Goal: Task Accomplishment & Management: Complete application form

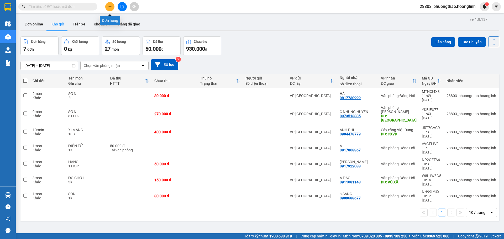
click at [111, 9] on button at bounding box center [109, 6] width 9 height 9
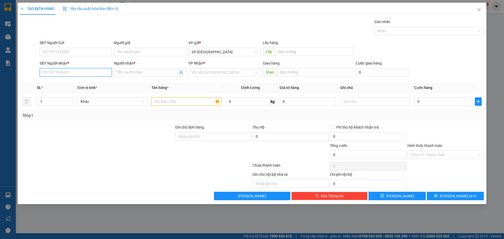
click at [67, 72] on input "SĐT Người Nhận *" at bounding box center [76, 72] width 72 height 8
click at [55, 79] on div "0379328168 - [PERSON_NAME]" at bounding box center [76, 83] width 72 height 8
type input "0379328168"
type input "ANH PHONG"
type input "CHỢ CUỒI"
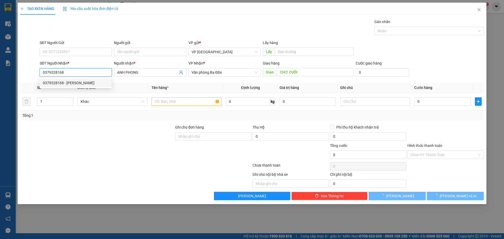
type input "120.000"
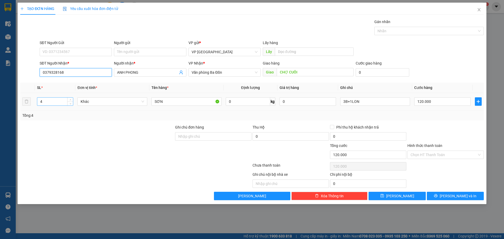
type input "0379328168"
drag, startPoint x: 51, startPoint y: 102, endPoint x: 33, endPoint y: 108, distance: 19.0
click at [33, 108] on tr "4 Khác SƠN 0 kg 0 3B+1LON 120.000" at bounding box center [252, 102] width 464 height 18
type input "12"
drag, startPoint x: 365, startPoint y: 102, endPoint x: 304, endPoint y: 104, distance: 61.2
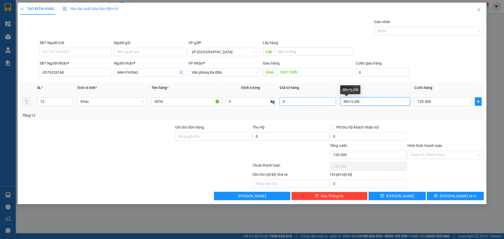
click at [269, 104] on tr "12 Khác SƠN 0 kg 0 3B+1LON 120.000" at bounding box center [252, 102] width 464 height 18
type input "6T+4BAO+2LON"
type input "6"
type input "6\"
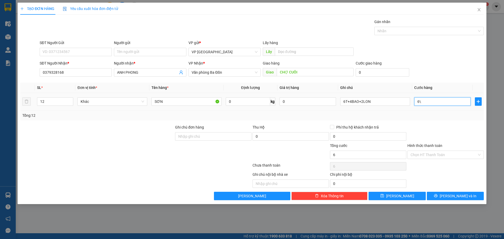
type input "6"
type input "63"
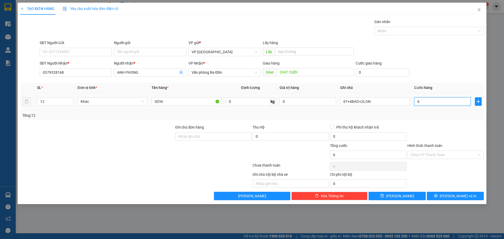
type input "63"
type input "6"
type input "0"
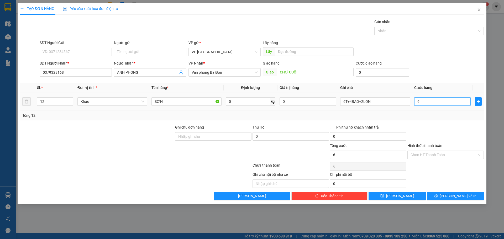
type input "0"
type input "30"
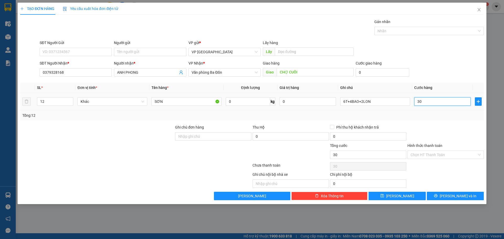
type input "370"
type input "3.700"
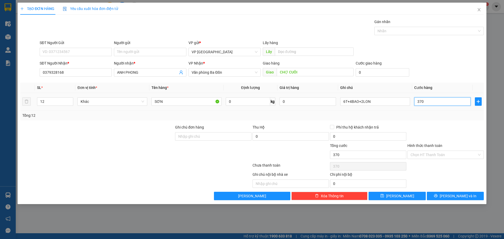
type input "3.700"
click at [269, 101] on input "3.700" at bounding box center [443, 101] width 56 height 8
drag, startPoint x: 435, startPoint y: 101, endPoint x: 368, endPoint y: 110, distance: 67.5
click at [269, 110] on tr "12 Khác SƠN 0 kg 0 6T+4BAO+2LON 3.700" at bounding box center [252, 102] width 464 height 18
type input "3"
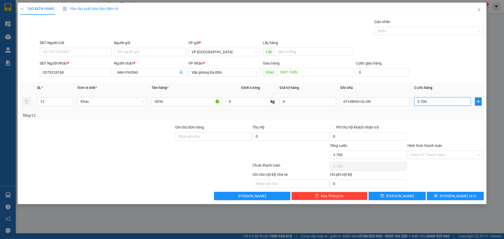
type input "3"
type input "37"
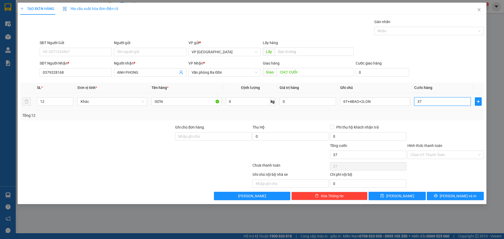
type input "371"
type input "3.710"
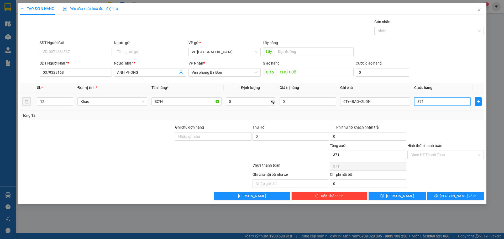
type input "3.710"
type input "371"
type input "37"
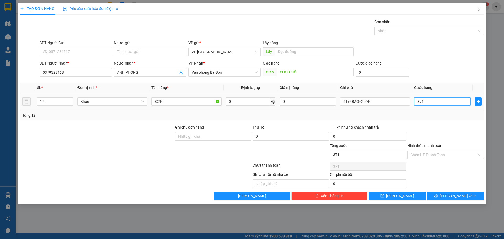
type input "37"
type input "3"
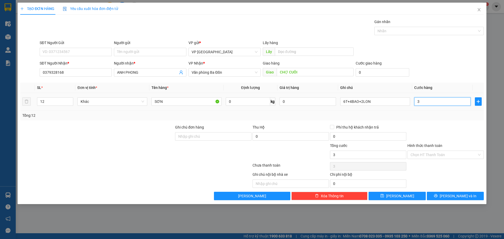
type input "0"
type input "30"
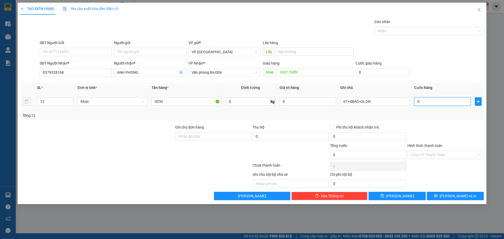
type input "30"
type input "370"
type input "370.000"
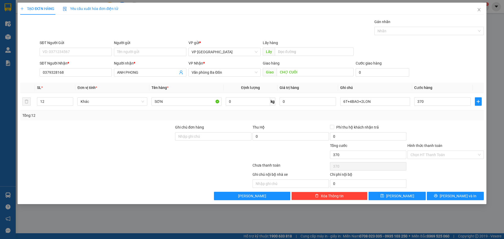
type input "370.000"
click at [269, 40] on div "SĐT Người Gửi VD: 0371234567 Người gửi Tên người gửi VP gửi * VP [GEOGRAPHIC_DA…" at bounding box center [262, 49] width 447 height 18
click at [269, 12] on icon "close" at bounding box center [479, 10] width 4 height 4
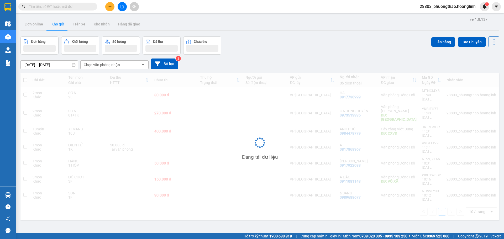
click at [57, 6] on input "text" at bounding box center [60, 7] width 62 height 6
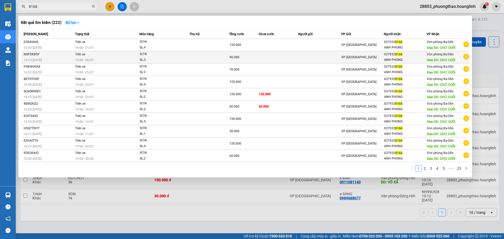
type input "8168"
click at [234, 61] on td "90.000" at bounding box center [244, 57] width 30 height 12
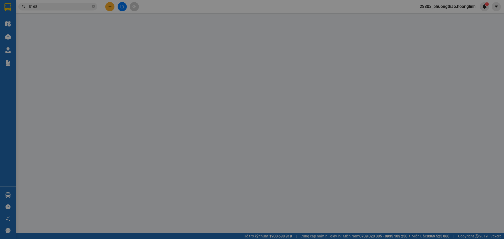
type input "0379328168"
type input "ANH PHONG"
type input "CHỢ CUỒI"
type input "90.000"
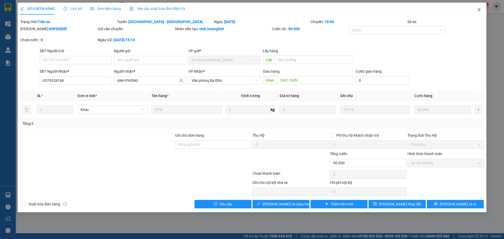
click at [269, 10] on span "Close" at bounding box center [479, 10] width 15 height 15
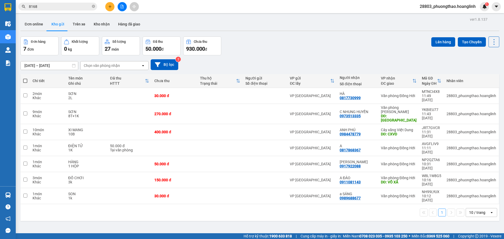
click at [73, 8] on input "8168" at bounding box center [60, 7] width 62 height 6
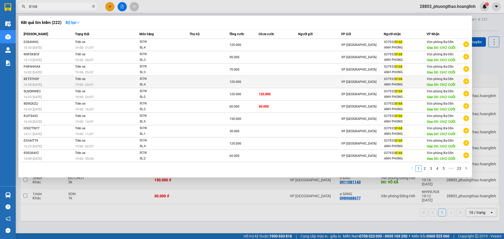
click at [262, 80] on td at bounding box center [278, 82] width 39 height 12
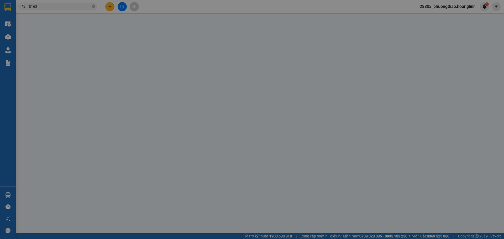
type input "0379328168"
type input "ANH PHONG"
type input "CHỢ CUỒI"
type input "120.000"
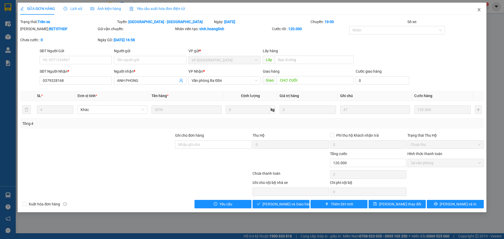
click at [269, 11] on icon "close" at bounding box center [479, 10] width 4 height 4
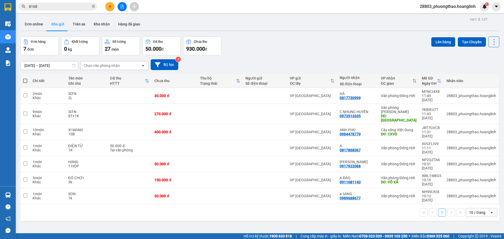
click at [82, 8] on input "8168" at bounding box center [60, 7] width 62 height 6
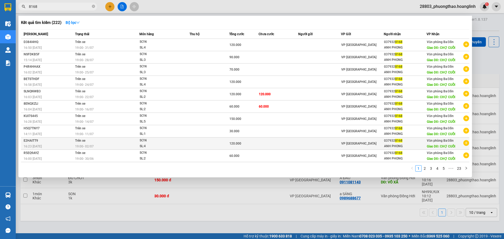
click at [269, 146] on td at bounding box center [278, 144] width 39 height 12
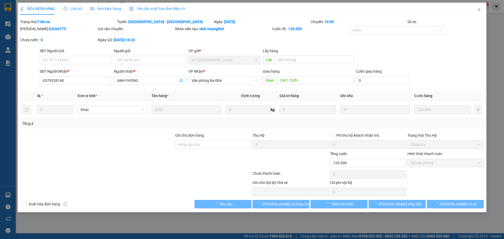
type input "0379328168"
type input "ANH PHONG"
type input "CHỢ CUỒI"
type input "120.000"
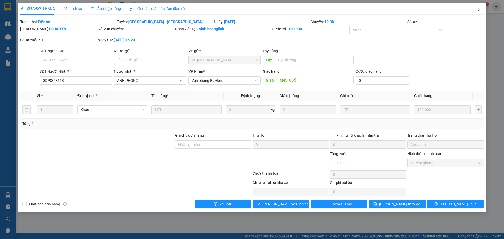
click at [269, 10] on icon "close" at bounding box center [479, 10] width 4 height 4
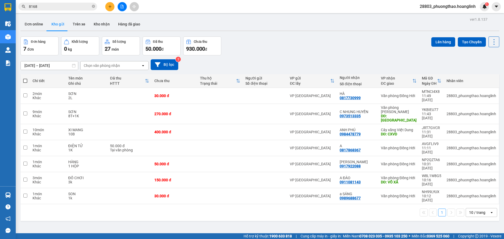
click at [70, 5] on input "8168" at bounding box center [60, 7] width 62 height 6
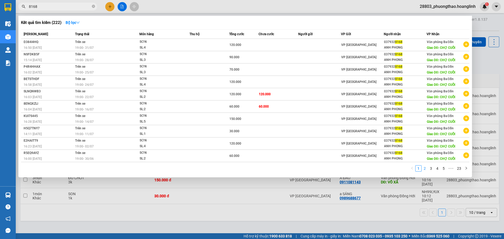
drag, startPoint x: 426, startPoint y: 170, endPoint x: 420, endPoint y: 168, distance: 6.2
click at [269, 157] on link "2" at bounding box center [425, 169] width 6 height 6
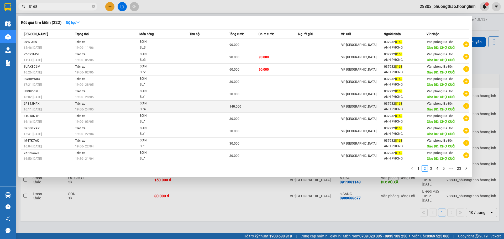
click at [244, 109] on div "140.000" at bounding box center [244, 107] width 29 height 6
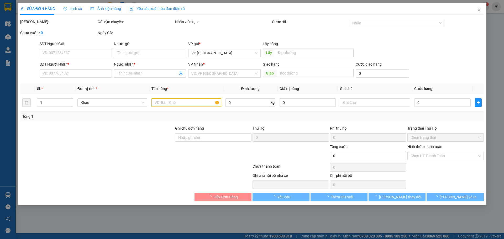
type input "0379328168"
type input "ANH PHONG"
type input "CHỢ CUỒI"
type input "140.000"
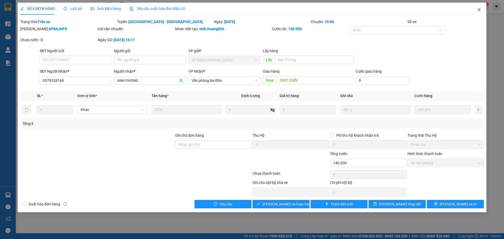
click at [269, 11] on icon "close" at bounding box center [479, 10] width 4 height 4
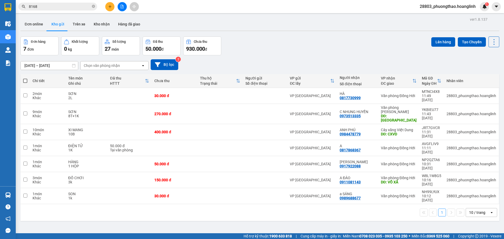
click at [80, 8] on input "8168" at bounding box center [60, 7] width 62 height 6
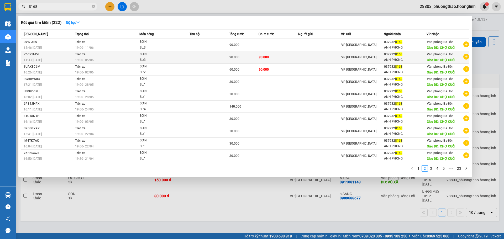
click at [198, 55] on td at bounding box center [209, 57] width 39 height 12
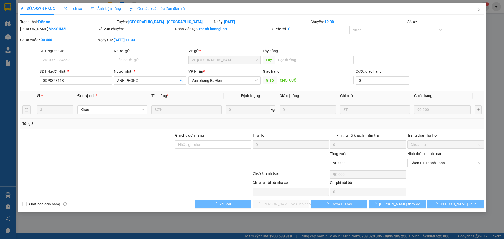
type input "0379328168"
type input "ANH PHONG"
type input "CHỢ CUỒI"
type input "90.000"
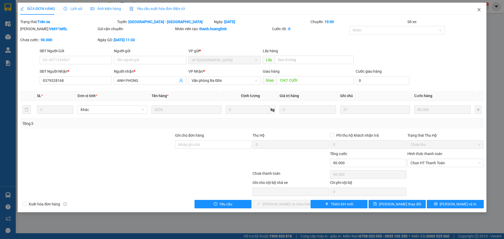
click at [269, 11] on icon "close" at bounding box center [479, 9] width 3 height 3
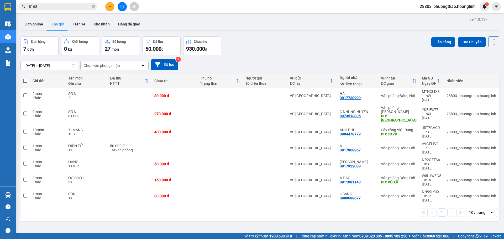
scroll to position [24, 0]
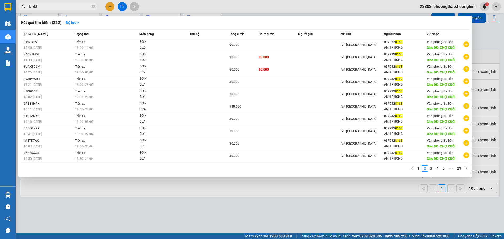
click at [40, 8] on input "8168" at bounding box center [60, 7] width 62 height 6
click at [269, 157] on link "3" at bounding box center [431, 169] width 6 height 6
click at [269, 157] on link "1" at bounding box center [419, 169] width 6 height 6
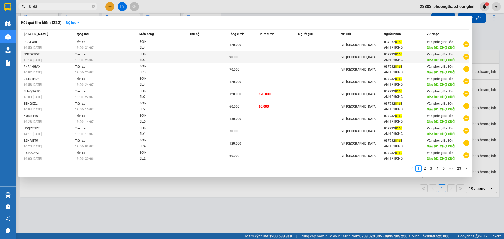
click at [128, 60] on div "19:00 [DATE]" at bounding box center [107, 60] width 64 height 6
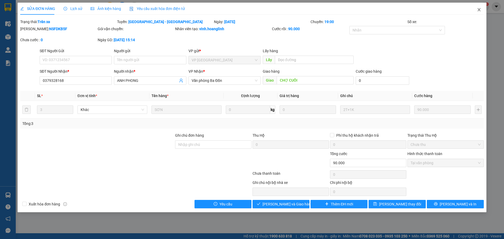
click at [269, 12] on icon "close" at bounding box center [479, 10] width 4 height 4
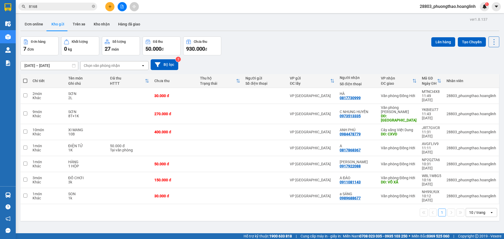
click at [70, 5] on input "8168" at bounding box center [60, 7] width 62 height 6
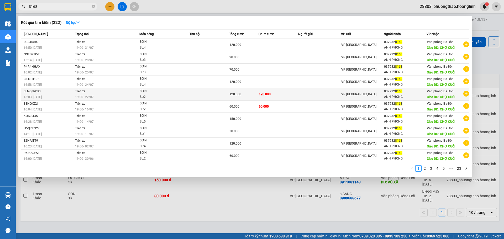
click at [102, 88] on td "Trên xe 19:00 [DATE]" at bounding box center [107, 94] width 66 height 12
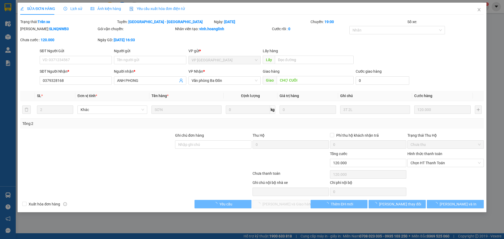
type input "0379328168"
type input "ANH PHONG"
type input "CHỢ CUỒI"
type input "120.000"
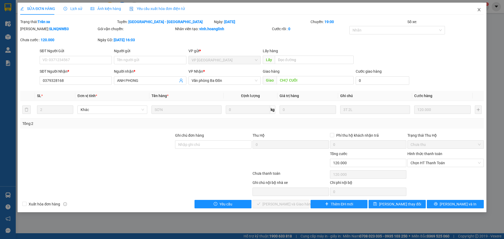
click at [269, 9] on icon "close" at bounding box center [479, 10] width 4 height 4
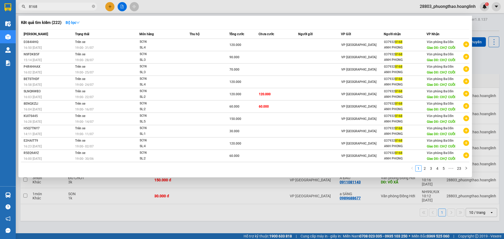
click at [68, 6] on input "8168" at bounding box center [60, 7] width 62 height 6
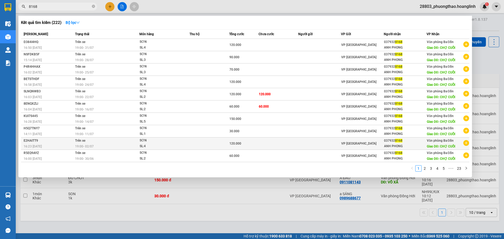
click at [220, 146] on td at bounding box center [209, 144] width 39 height 12
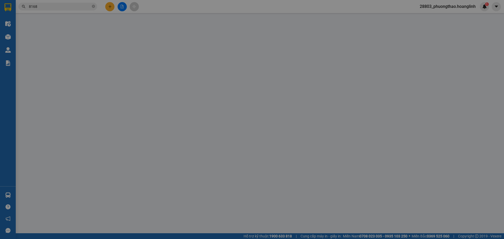
type input "0379328168"
type input "ANH PHONG"
type input "CHỢ CUỒI"
type input "120.000"
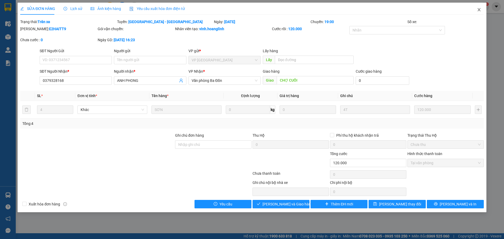
click at [269, 12] on span "Close" at bounding box center [479, 10] width 15 height 15
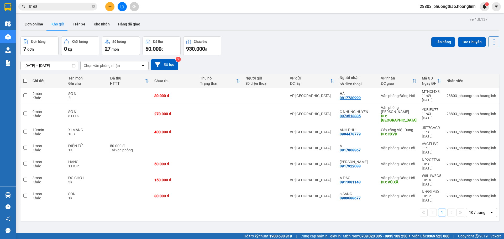
click at [69, 5] on input "8168" at bounding box center [60, 7] width 62 height 6
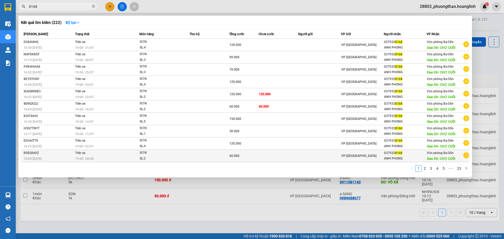
click at [269, 155] on td at bounding box center [319, 156] width 43 height 12
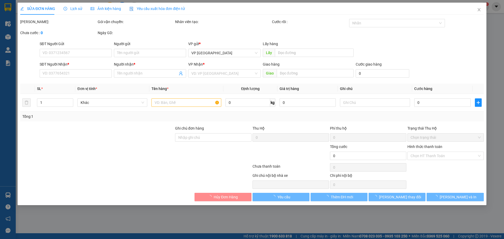
type input "0379328168"
type input "ANH PHONG"
type input "CHỢ CUỒI"
type input "60.000"
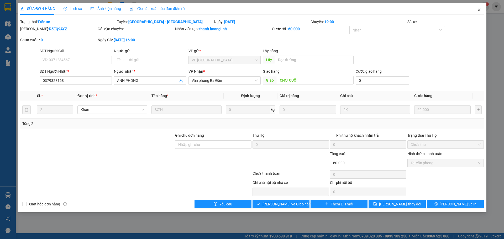
click at [269, 11] on icon "close" at bounding box center [479, 10] width 4 height 4
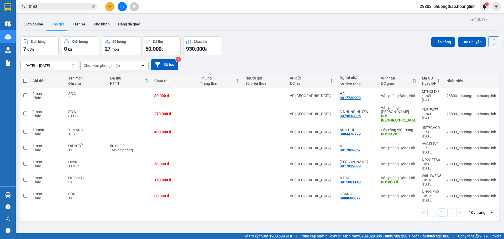
click at [82, 6] on input "8168" at bounding box center [60, 7] width 62 height 6
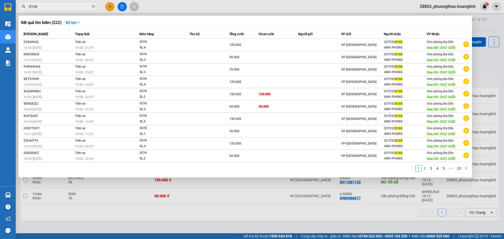
click at [269, 157] on link "2" at bounding box center [425, 169] width 6 height 6
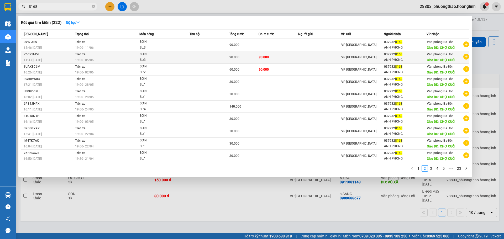
click at [166, 60] on div "SL: 3" at bounding box center [159, 60] width 39 height 6
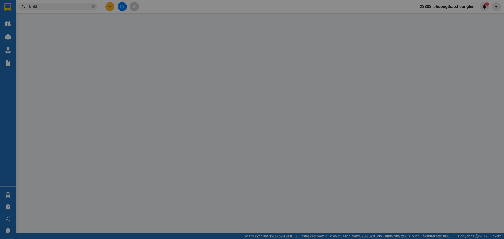
type input "0379328168"
type input "ANH PHONG"
type input "CHỢ CUỒI"
type input "90.000"
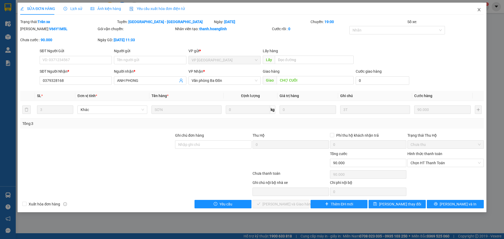
click at [269, 10] on icon "close" at bounding box center [479, 10] width 4 height 4
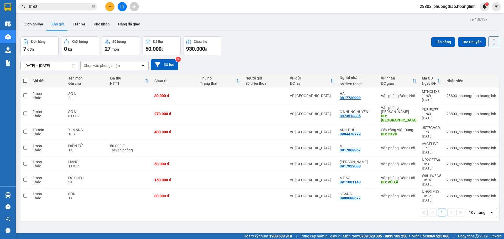
click at [92, 8] on span "8168" at bounding box center [57, 7] width 79 height 8
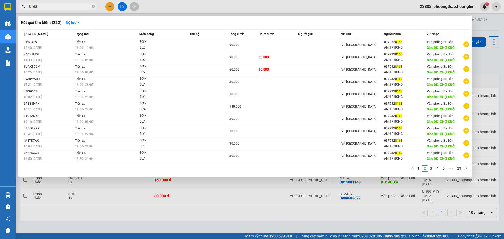
click at [86, 6] on input "8168" at bounding box center [60, 7] width 62 height 6
click at [269, 157] on link "3" at bounding box center [431, 169] width 6 height 6
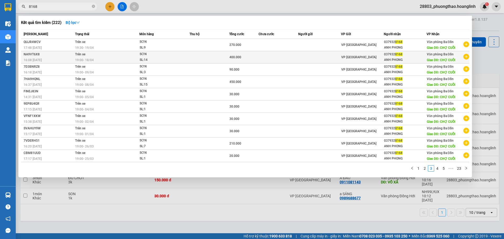
click at [255, 56] on div "400.000" at bounding box center [244, 57] width 29 height 6
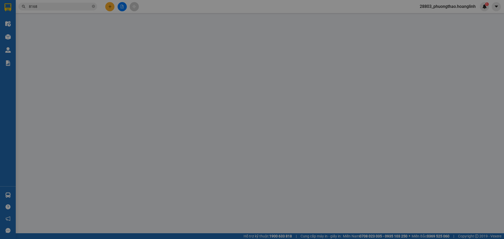
type input "0379328168"
type input "ANH PHONG"
type input "CHỢ CUỒI"
type input "400.000"
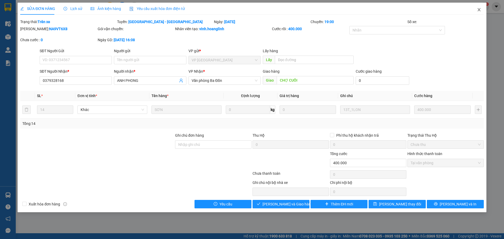
click at [269, 12] on icon "close" at bounding box center [479, 10] width 4 height 4
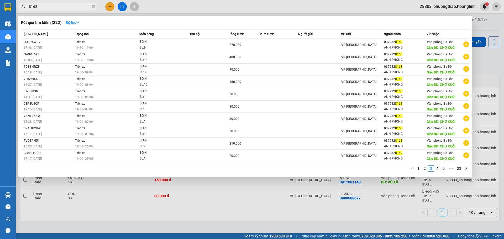
click at [83, 8] on input "8168" at bounding box center [60, 7] width 62 height 6
click at [241, 157] on div at bounding box center [252, 119] width 504 height 239
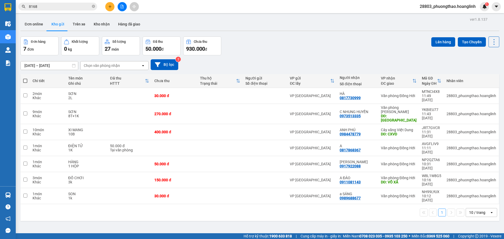
click at [108, 6] on button at bounding box center [109, 6] width 9 height 9
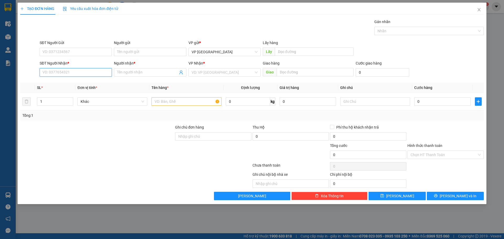
click at [87, 71] on input "SĐT Người Nhận *" at bounding box center [76, 72] width 72 height 8
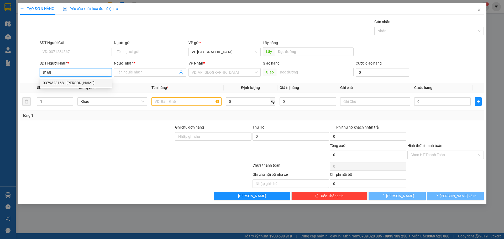
click at [87, 80] on div "0379328168 - [PERSON_NAME]" at bounding box center [76, 83] width 66 height 6
type input "0379328168"
type input "ANH PHONG"
type input "CHỢ CUỒI"
type input "120.000"
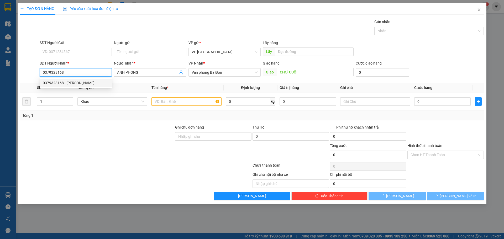
type input "120.000"
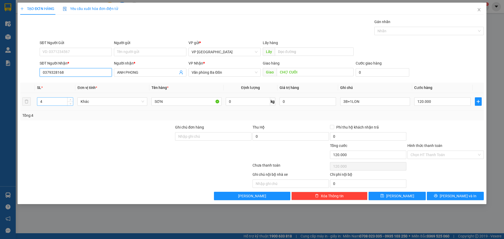
type input "0379328168"
drag, startPoint x: 50, startPoint y: 100, endPoint x: 0, endPoint y: 111, distance: 50.9
click at [0, 111] on div "TẠO ĐƠN HÀNG Yêu cầu xuất hóa đơn điện tử Transit Pickup Surcharge Ids Transit …" at bounding box center [252, 119] width 504 height 239
type input "12"
drag, startPoint x: 377, startPoint y: 97, endPoint x: 330, endPoint y: 100, distance: 47.3
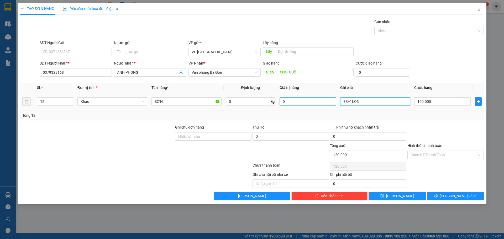
click at [269, 100] on tr "12 Khác SƠN 0 kg 0 3B+1LON 120.000" at bounding box center [252, 102] width 464 height 18
type input "6T+4BAO+2LON"
type input "3"
type input "37"
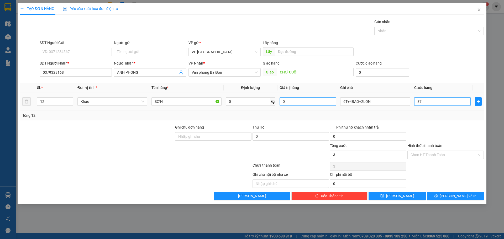
type input "374"
type input "3.740"
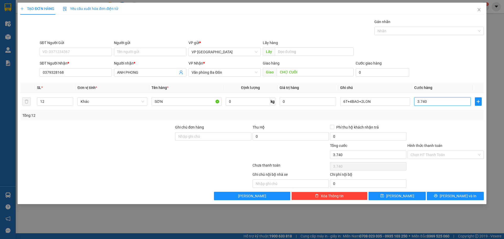
type input "3.740"
type input "3.740.000"
click at [269, 70] on div "SĐT Người Nhận * 0379328168 Người nhận * ANH PHONG VP Nhận * Văn phòng Ba Đồn G…" at bounding box center [262, 69] width 447 height 18
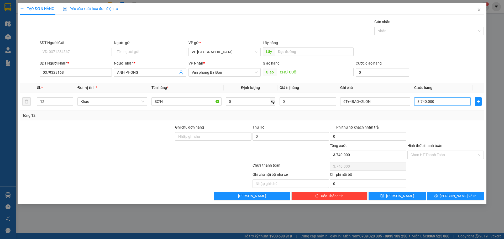
type input "3"
type input "37"
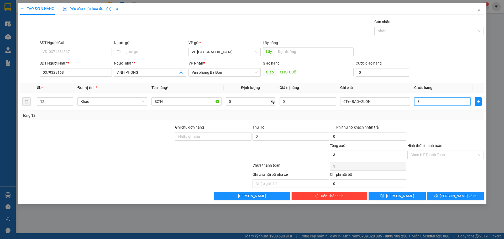
type input "37"
type input "370"
type input "370.000"
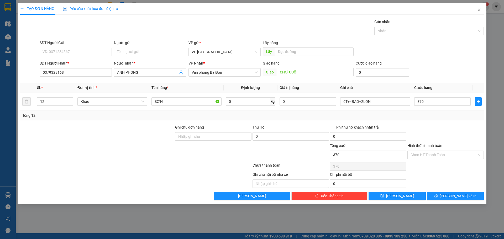
type input "370.000"
click at [269, 67] on div "SĐT Người Nhận * 0379328168 Người nhận * ANH PHONG VP Nhận * Văn phòng Ba Đồn G…" at bounding box center [262, 69] width 447 height 18
click at [269, 157] on input "Hình thức thanh toán" at bounding box center [444, 155] width 66 height 8
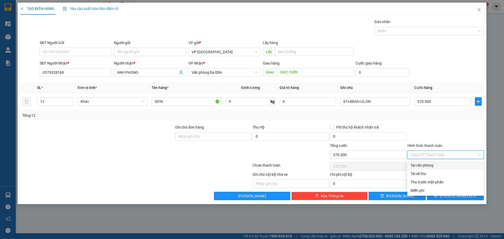
click at [269, 157] on div "Tại văn phòng" at bounding box center [446, 166] width 70 height 6
type input "0"
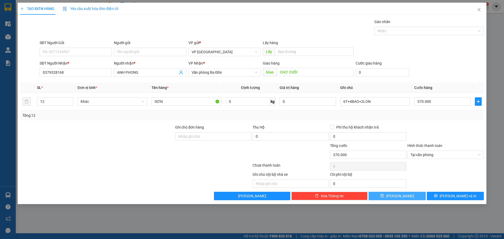
click at [269, 157] on span "[PERSON_NAME]" at bounding box center [400, 196] width 28 height 6
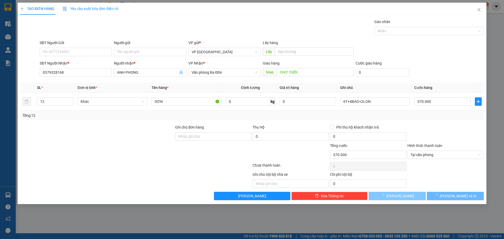
type input "0"
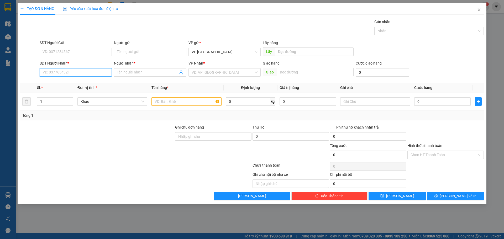
click at [74, 74] on input "SĐT Người Nhận *" at bounding box center [76, 72] width 72 height 8
drag, startPoint x: 77, startPoint y: 72, endPoint x: 299, endPoint y: 4, distance: 231.6
click at [77, 72] on input "SĐT Người Nhận *" at bounding box center [76, 72] width 72 height 8
click at [78, 74] on input "7373" at bounding box center [76, 72] width 72 height 8
click at [78, 84] on div "0836867373 - LONG" at bounding box center [76, 83] width 66 height 6
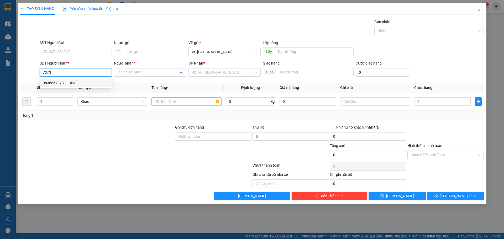
type input "0836867373"
type input "LONG"
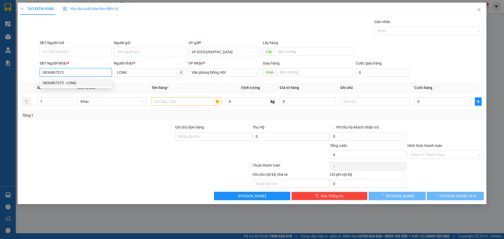
type input "50.000"
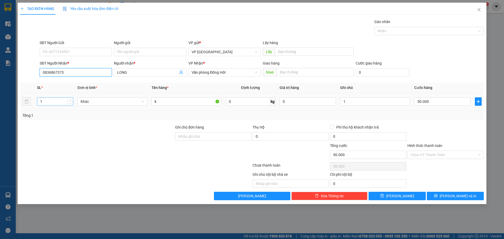
type input "0836867373"
drag, startPoint x: 57, startPoint y: 100, endPoint x: 16, endPoint y: 103, distance: 40.8
click at [18, 104] on div "TẠO ĐƠN HÀNG Yêu cầu xuất hóa đơn điện tử Transit Pickup Surcharge Ids Transit …" at bounding box center [252, 104] width 469 height 202
type input "2"
type input "MÁY"
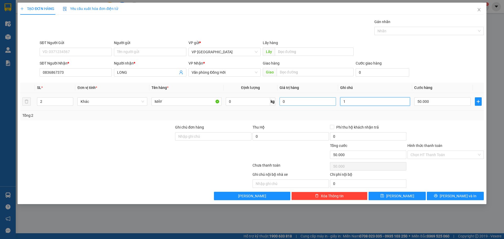
drag, startPoint x: 345, startPoint y: 104, endPoint x: 314, endPoint y: 104, distance: 31.3
click at [269, 104] on tr "2 Khác MÁY 0 kg 0 1 50.000" at bounding box center [252, 102] width 464 height 18
type input "2K"
type input "3"
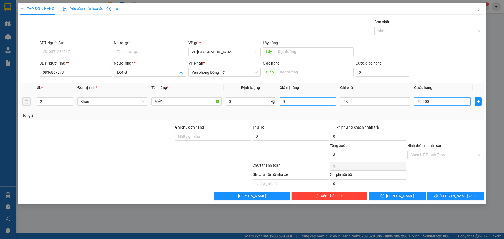
type input "3"
type input "30"
type input "300"
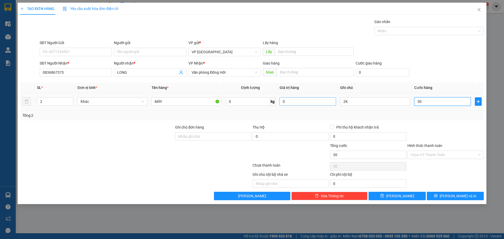
type input "300"
type input "300.000"
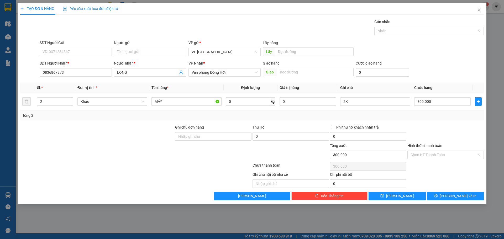
click at [269, 51] on div "SĐT Người Gửi VD: 0371234567 Người gửi Tên người gửi VP gửi * VP [GEOGRAPHIC_DA…" at bounding box center [262, 49] width 447 height 18
drag, startPoint x: 408, startPoint y: 198, endPoint x: 406, endPoint y: 195, distance: 3.8
click at [269, 157] on button "[PERSON_NAME]" at bounding box center [397, 196] width 57 height 8
type input "0"
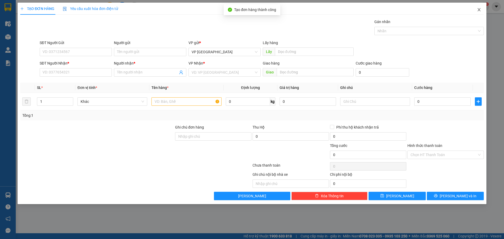
click at [269, 10] on icon "close" at bounding box center [479, 10] width 4 height 4
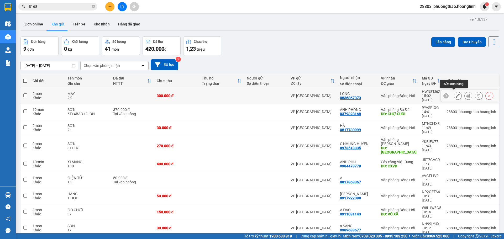
click at [269, 93] on button at bounding box center [457, 95] width 7 height 9
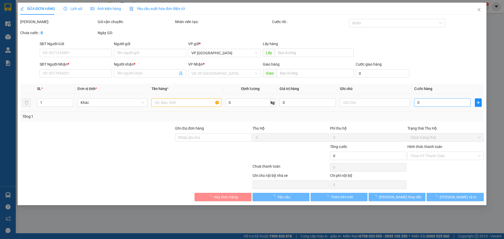
type input "0836867373"
type input "LONG"
type input "300.000"
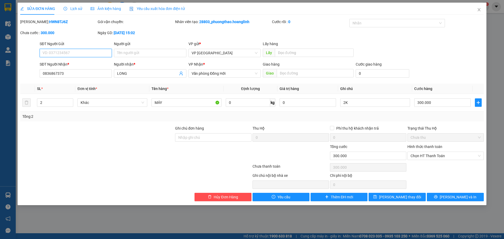
drag, startPoint x: 438, startPoint y: 157, endPoint x: 437, endPoint y: 161, distance: 3.5
click at [269, 157] on span "Chọn HT Thanh Toán" at bounding box center [446, 156] width 70 height 8
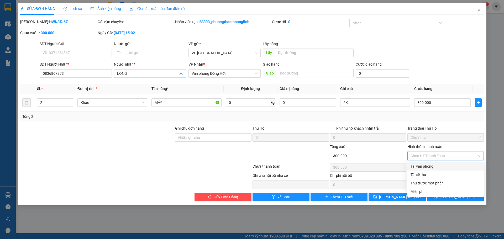
click at [269, 157] on div "Tại văn phòng" at bounding box center [446, 167] width 70 height 6
type input "0"
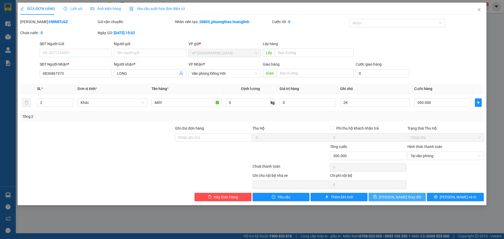
click at [269, 157] on span "[PERSON_NAME] thay đổi" at bounding box center [400, 197] width 42 height 6
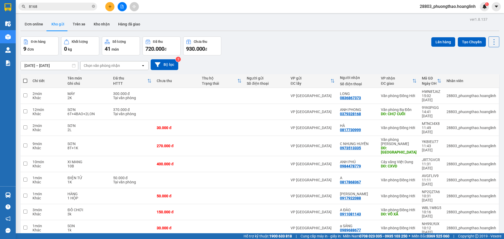
click at [111, 9] on button at bounding box center [109, 6] width 9 height 9
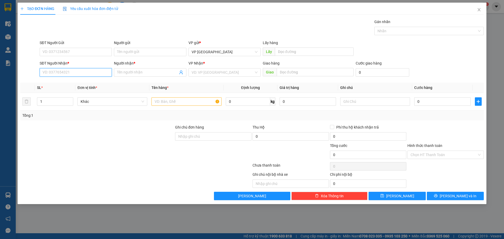
click at [75, 72] on input "SĐT Người Nhận *" at bounding box center [76, 72] width 72 height 8
type input "0915003636"
click at [81, 82] on div "0915003636 - CHỊ [PERSON_NAME]" at bounding box center [76, 83] width 66 height 6
type input "CHỊ [PERSON_NAME]"
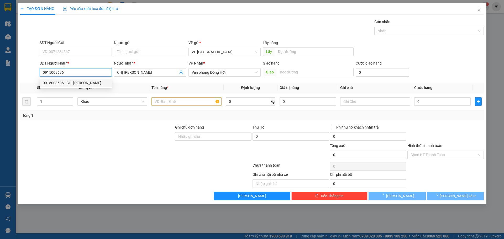
type input "100.000"
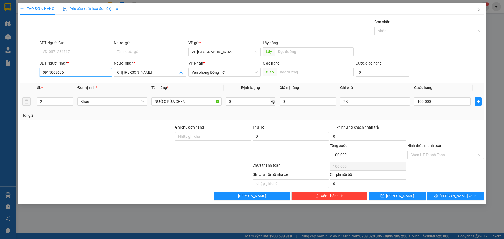
type input "0915003636"
drag, startPoint x: 19, startPoint y: 106, endPoint x: 10, endPoint y: 106, distance: 9.2
click at [10, 106] on div "TẠO ĐƠN HÀNG Yêu cầu xuất hóa đơn điện tử Transit Pickup Surcharge Ids Transit …" at bounding box center [252, 119] width 504 height 239
type input "3"
type input "3T"
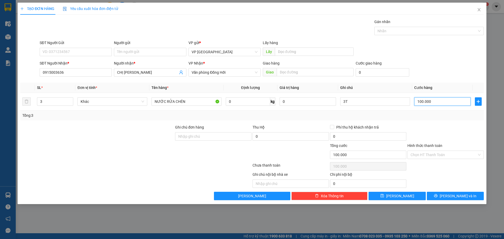
type input "1"
type input "15"
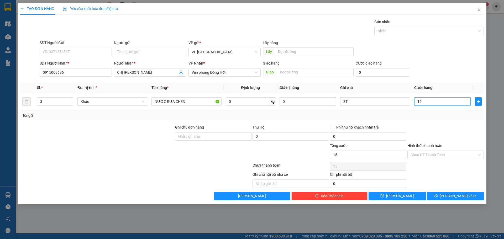
type input "150"
type input "150.000"
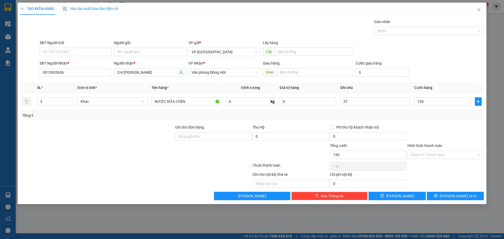
type input "150.000"
click at [269, 45] on div "SĐT Người Gửi VD: 0371234567 Người gửi Tên người gửi VP gửi * VP [GEOGRAPHIC_DA…" at bounding box center [262, 49] width 447 height 18
drag, startPoint x: 425, startPoint y: 156, endPoint x: 422, endPoint y: 170, distance: 14.4
click at [269, 156] on input "Hình thức thanh toán" at bounding box center [444, 155] width 66 height 8
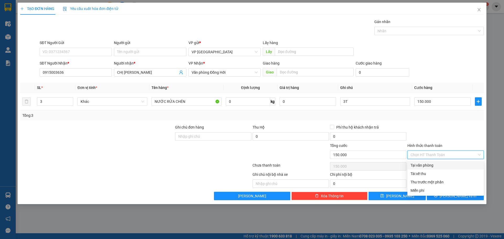
click at [269, 157] on div "Tại văn phòng" at bounding box center [446, 166] width 70 height 6
type input "0"
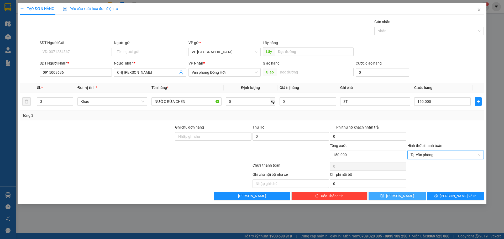
click at [269, 157] on span "[PERSON_NAME]" at bounding box center [400, 196] width 28 height 6
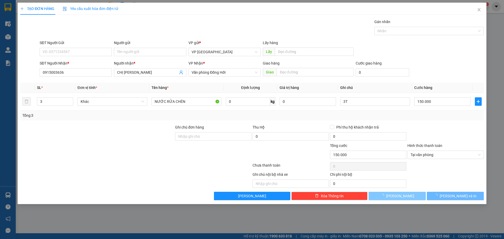
type input "0"
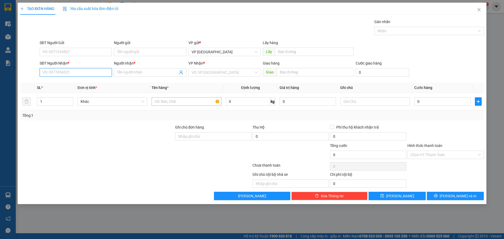
click at [79, 76] on input "SĐT Người Nhận *" at bounding box center [76, 72] width 72 height 8
type input "0965438866"
click at [74, 73] on input "0965438866" at bounding box center [76, 72] width 72 height 8
click at [76, 81] on div "0965438866 - [PERSON_NAME]" at bounding box center [76, 83] width 66 height 6
type input "QUỐC LINH"
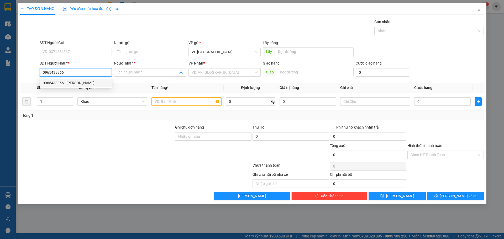
type input "[GEOGRAPHIC_DATA]"
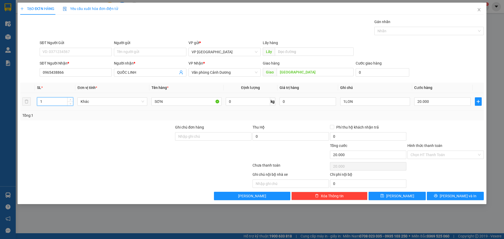
drag, startPoint x: 49, startPoint y: 102, endPoint x: 32, endPoint y: 107, distance: 18.4
click at [32, 107] on tr "1 Khác SƠN 0 kg 0 1LON 20.000" at bounding box center [252, 102] width 464 height 18
click at [269, 73] on div "SĐT Người Nhận * 0965438866 Người nhận * QUỐC LINH VP Nhận * Văn phòng Cảnh [PE…" at bounding box center [262, 69] width 447 height 18
click at [269, 157] on button "[PERSON_NAME]" at bounding box center [397, 196] width 57 height 8
